Goal: Navigation & Orientation: Find specific page/section

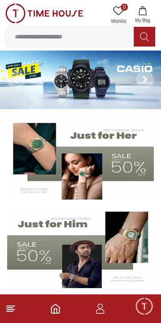
click at [13, 306] on line at bounding box center [11, 306] width 8 height 0
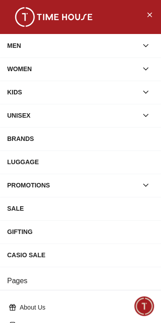
click at [65, 217] on div "SALE" at bounding box center [80, 209] width 147 height 16
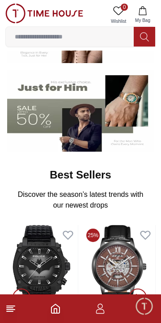
scroll to position [137, 0]
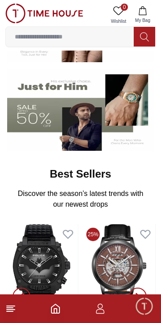
click at [10, 313] on icon at bounding box center [10, 308] width 11 height 11
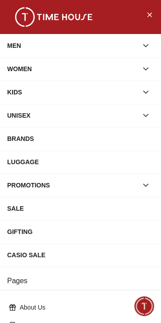
scroll to position [176, 0]
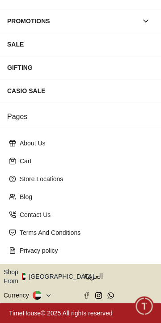
click at [98, 278] on icon "button" at bounding box center [99, 276] width 3 height 7
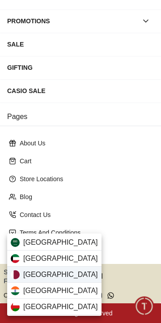
click at [55, 276] on div "[GEOGRAPHIC_DATA]" at bounding box center [54, 275] width 94 height 16
